Goal: Transaction & Acquisition: Purchase product/service

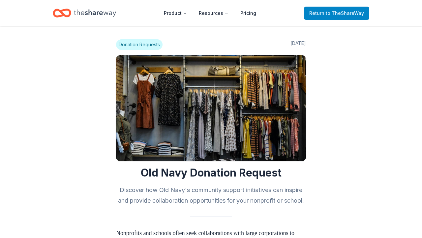
click at [325, 10] on span "Return to TheShareWay" at bounding box center [337, 13] width 55 height 8
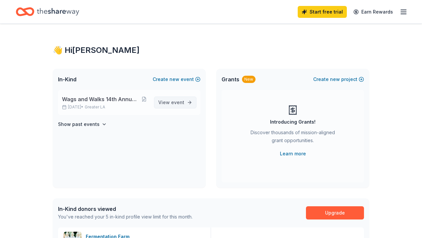
click at [168, 100] on span "View event" at bounding box center [171, 102] width 26 height 8
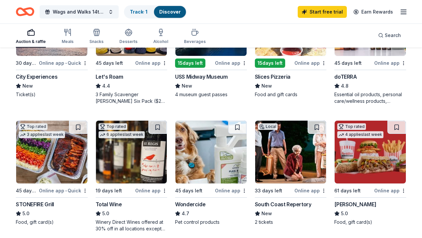
scroll to position [385, 0]
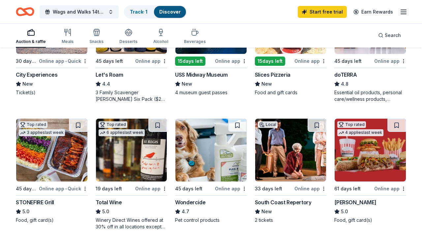
click at [141, 162] on img at bounding box center [131, 149] width 71 height 63
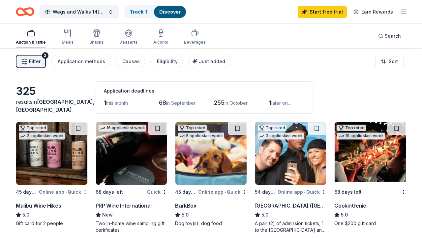
scroll to position [0, 0]
click at [196, 36] on div "button" at bounding box center [195, 33] width 22 height 8
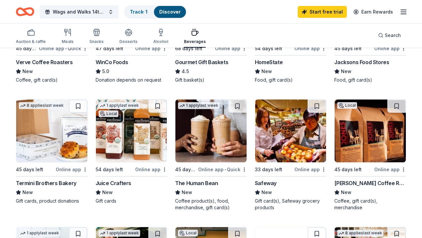
scroll to position [144, 0]
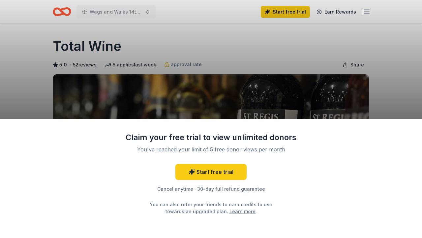
click at [362, 75] on div "Claim your free trial to view unlimited donors You've reached your limit of 5 f…" at bounding box center [211, 119] width 422 height 238
